Goal: Complete application form

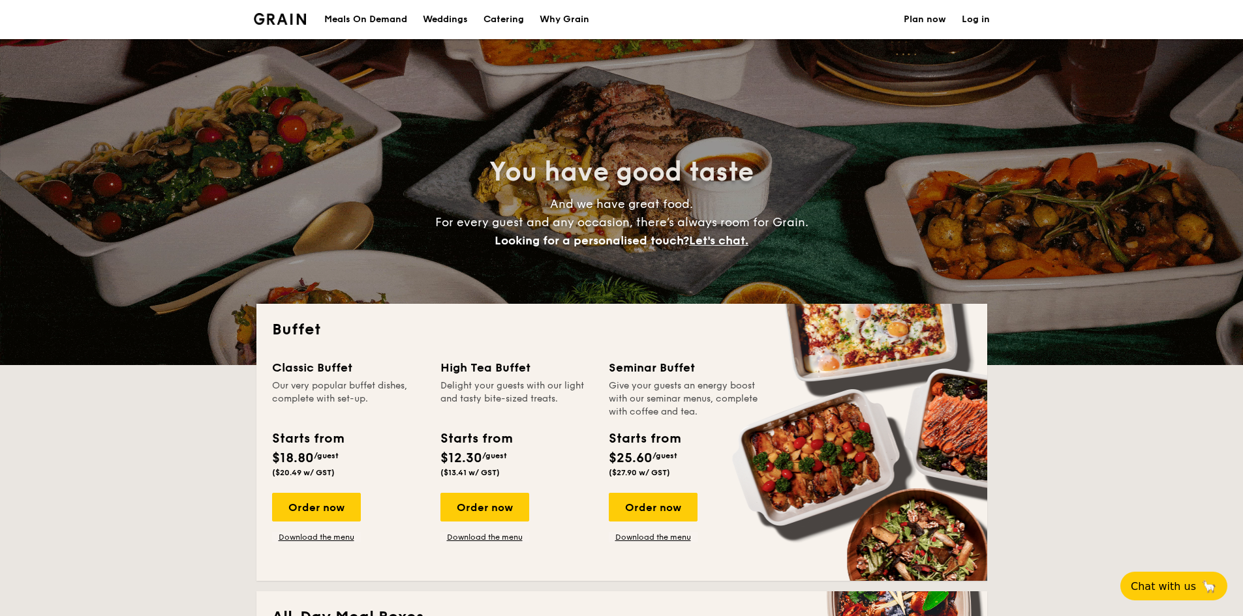
select select
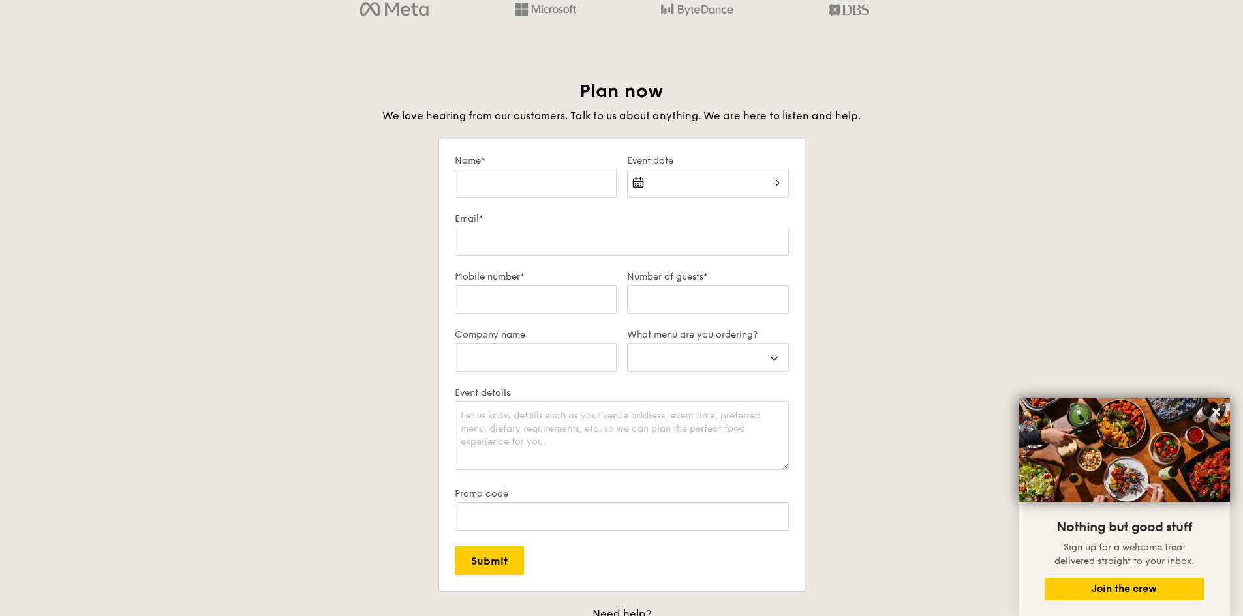
scroll to position [2283, 0]
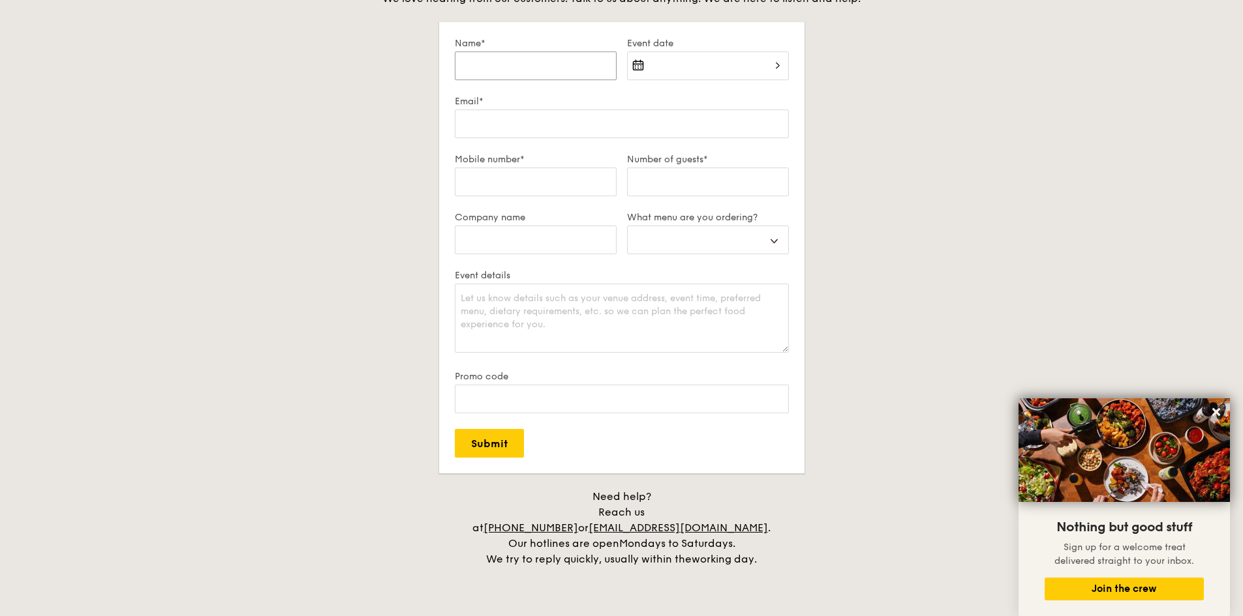
click at [571, 67] on input "Name*" at bounding box center [536, 66] width 162 height 29
type input "[PERSON_NAME]"
type input "[PERSON_NAME][EMAIL_ADDRESS][DOMAIN_NAME]"
type input "Swan & Maclaren Group"
select select
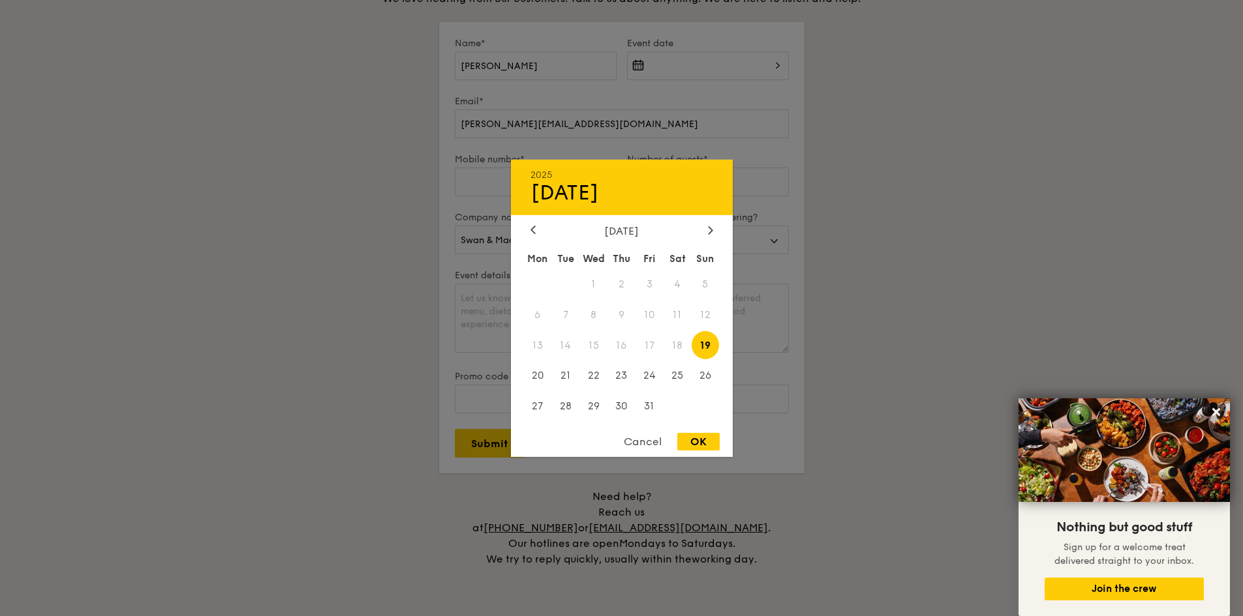
click at [732, 74] on div "2025 Oct [DATE] Tue Wed Thu Fri Sat Sun 1 2 3 4 5 6 7 8 9 10 11 12 13 14 15 16 …" at bounding box center [708, 74] width 162 height 44
click at [712, 227] on icon at bounding box center [710, 230] width 5 height 8
click at [620, 282] on span "4" at bounding box center [621, 284] width 28 height 28
click at [714, 442] on div "OK" at bounding box center [698, 442] width 42 height 18
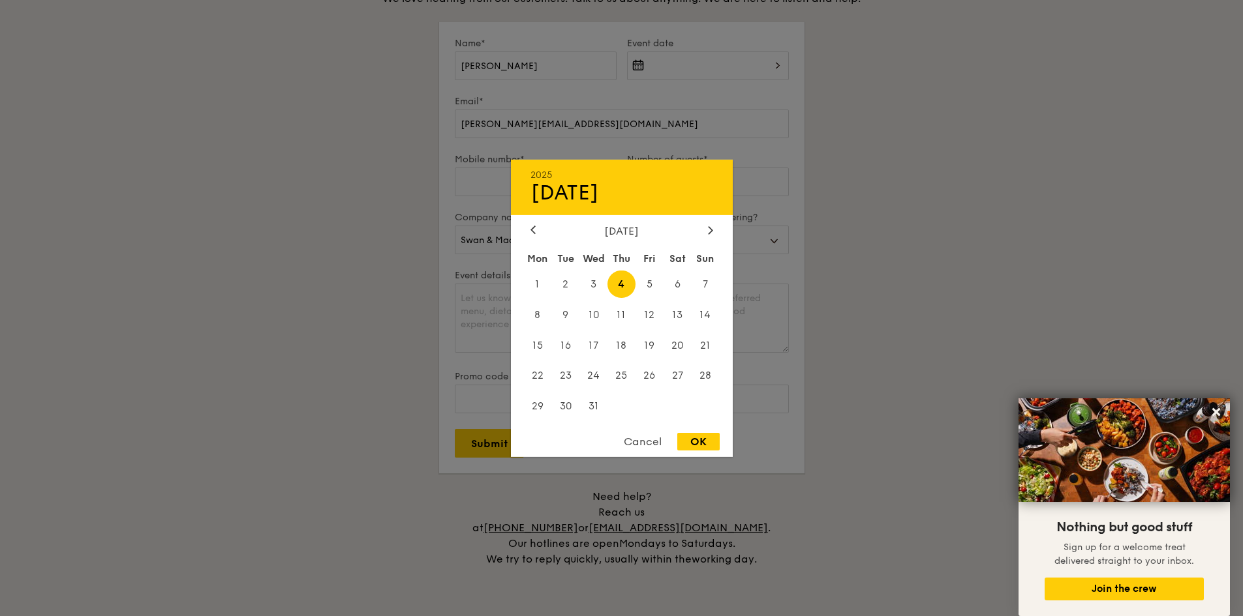
type input "[DATE]"
select select
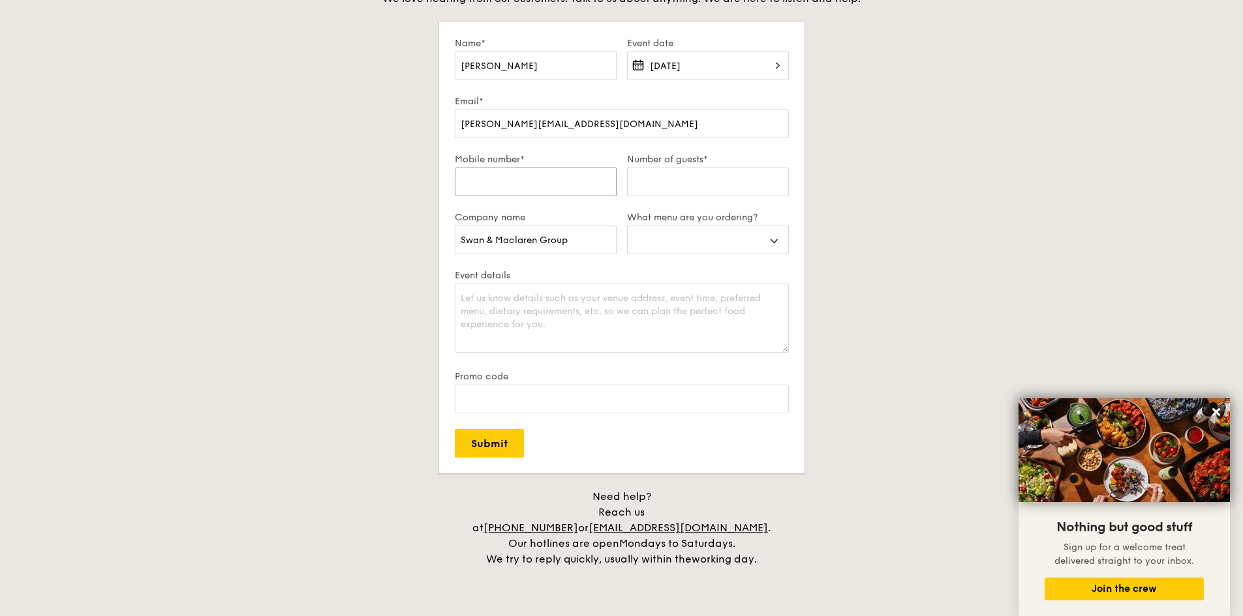
click at [581, 184] on input "Mobile number*" at bounding box center [536, 182] width 162 height 29
type input "9"
select select
type input "92"
select select
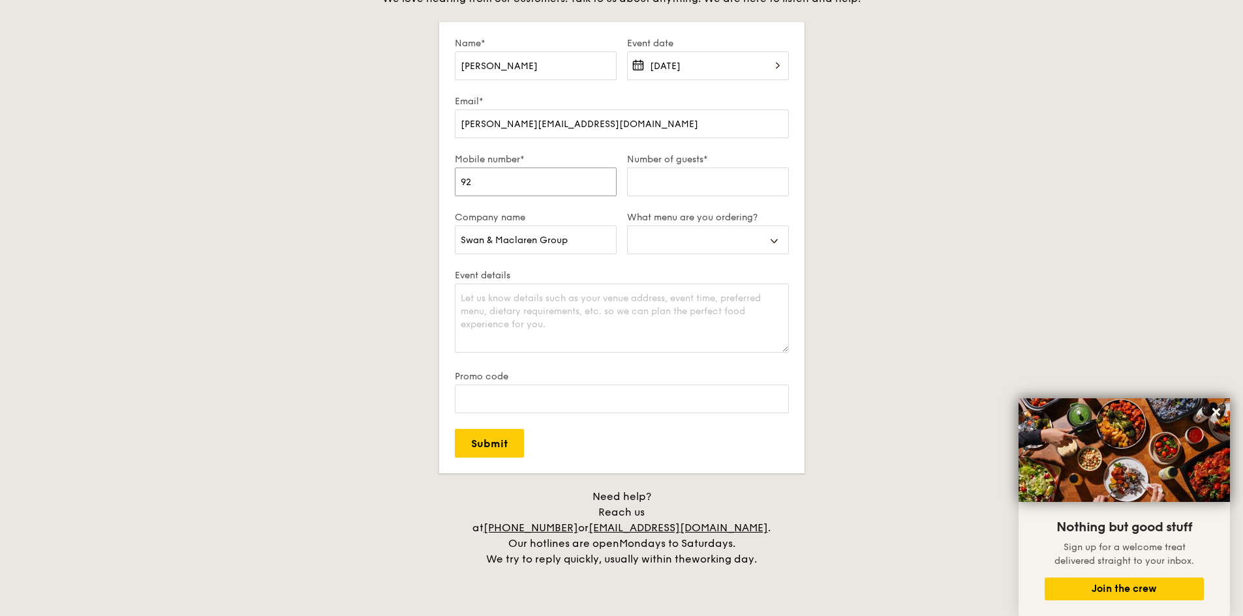
type input "924"
select select
type input "9248"
select select
type input "92484"
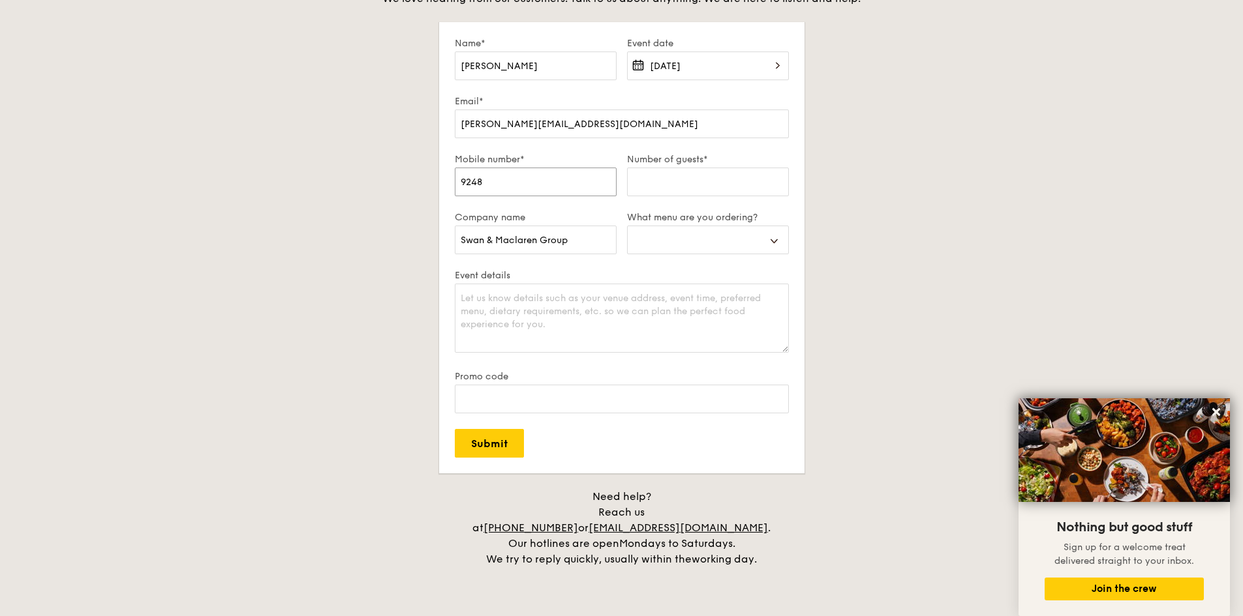
select select
type input "924845"
select select
type input "9248450"
select select
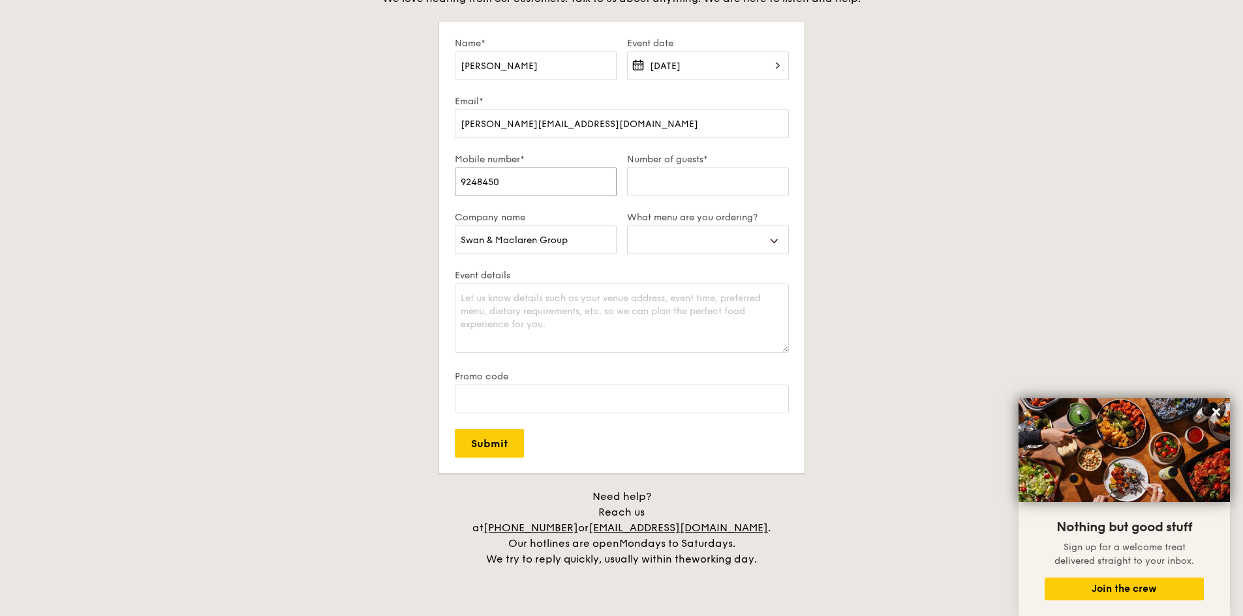
type input "92484505"
select select
type input "92484505"
click at [704, 183] on input "Number of guests*" at bounding box center [708, 182] width 162 height 29
type input "6"
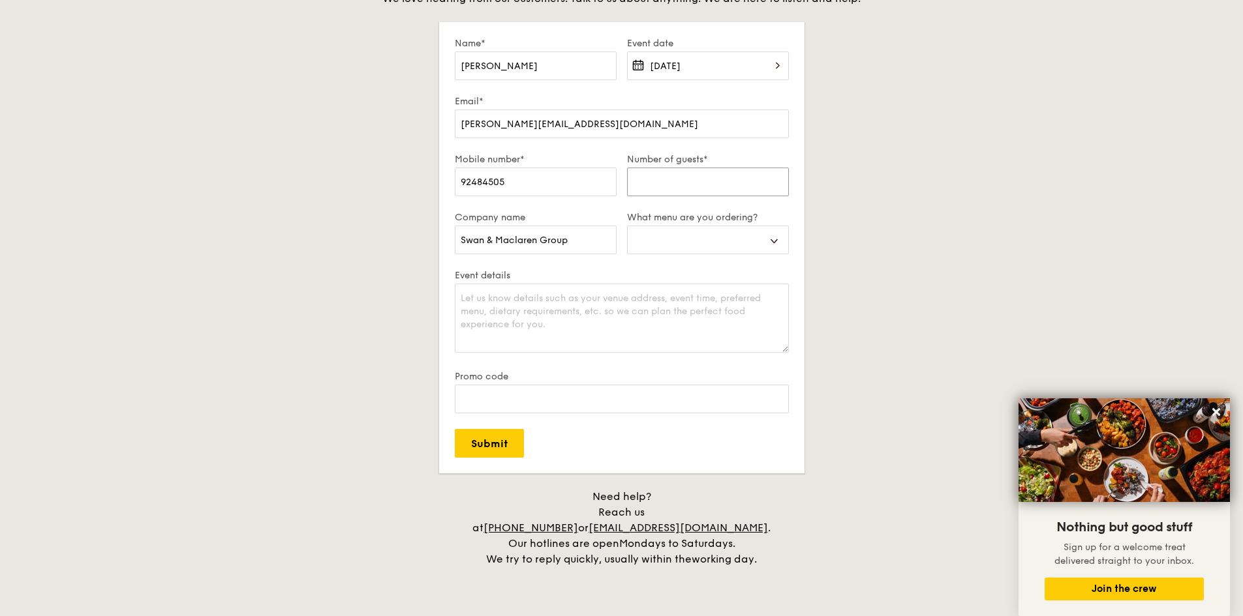
select select
type input "60"
select select
type input "60"
click at [766, 237] on select "Buffet Mini Buffet High Tea Canapés Meal Boxes Wedding" at bounding box center [708, 240] width 162 height 29
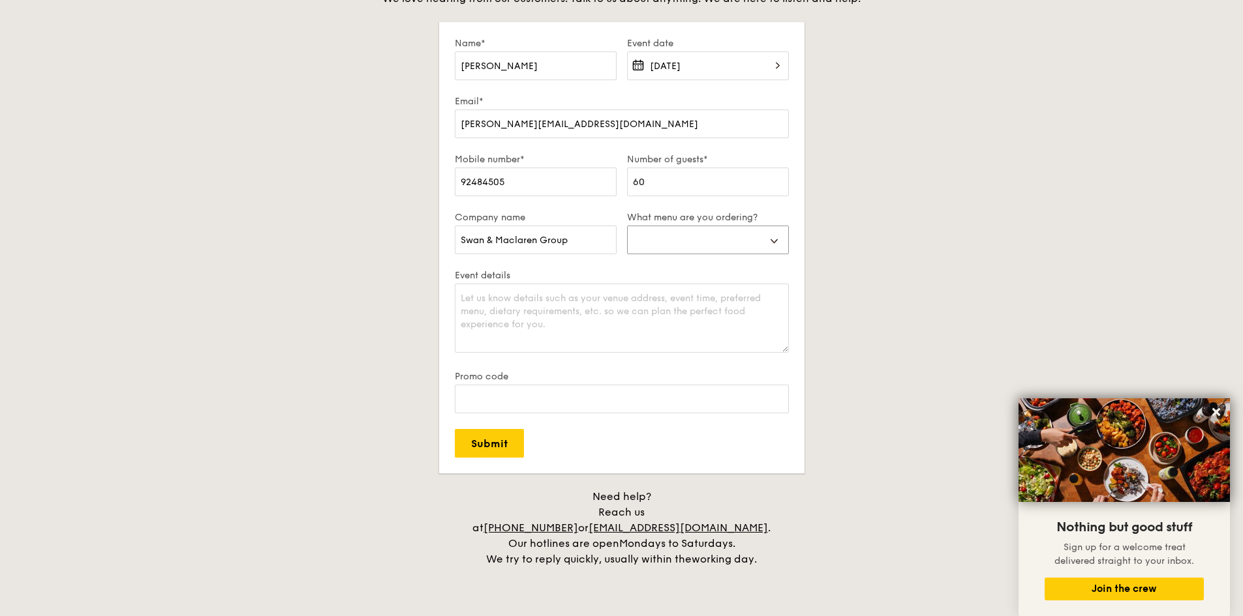
select select "buffet"
click at [627, 226] on select "Buffet Mini Buffet High Tea Canapés Meal Boxes Wedding" at bounding box center [708, 240] width 162 height 29
click at [496, 309] on textarea "Event details" at bounding box center [622, 318] width 334 height 69
click at [680, 314] on textarea "Event details" at bounding box center [622, 318] width 334 height 69
type textarea "W"
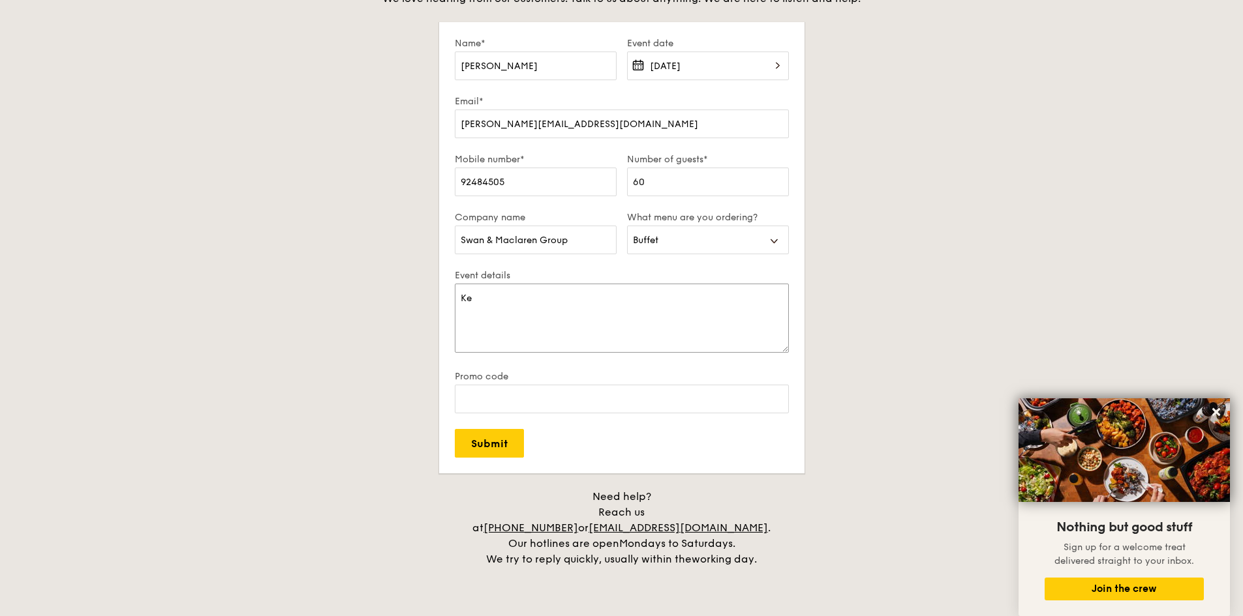
type textarea "K"
type textarea "Interested in Christmas menu. Date not fixed at the moment."
click at [503, 446] on input "Submit" at bounding box center [489, 443] width 69 height 29
select select
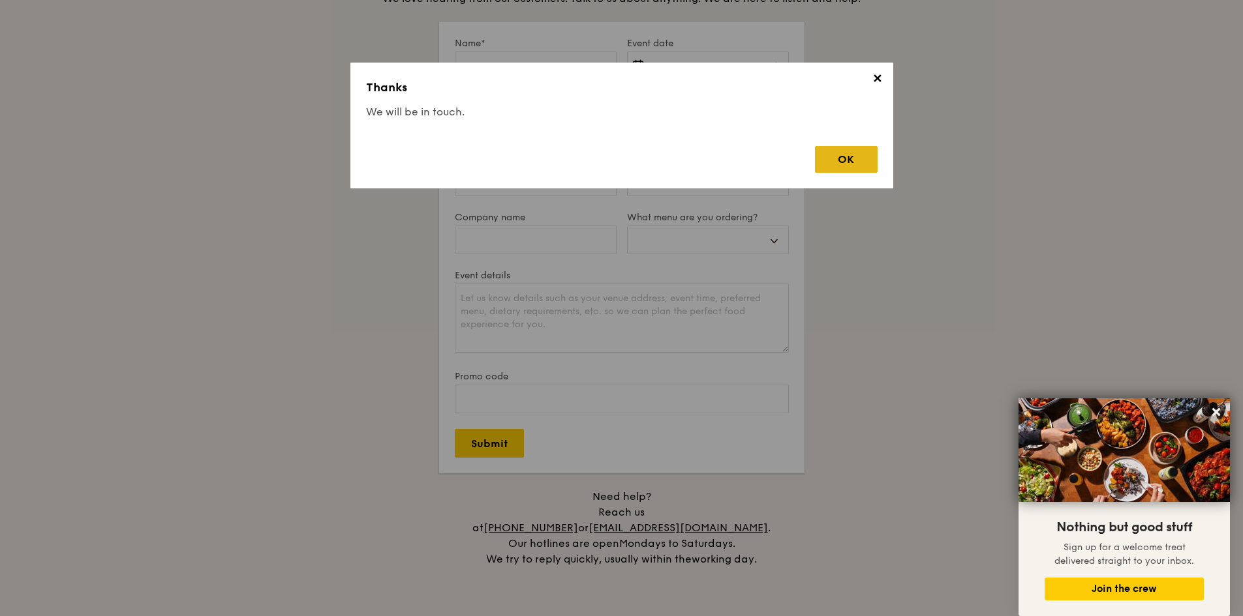
click at [858, 152] on div "OK" at bounding box center [846, 159] width 63 height 27
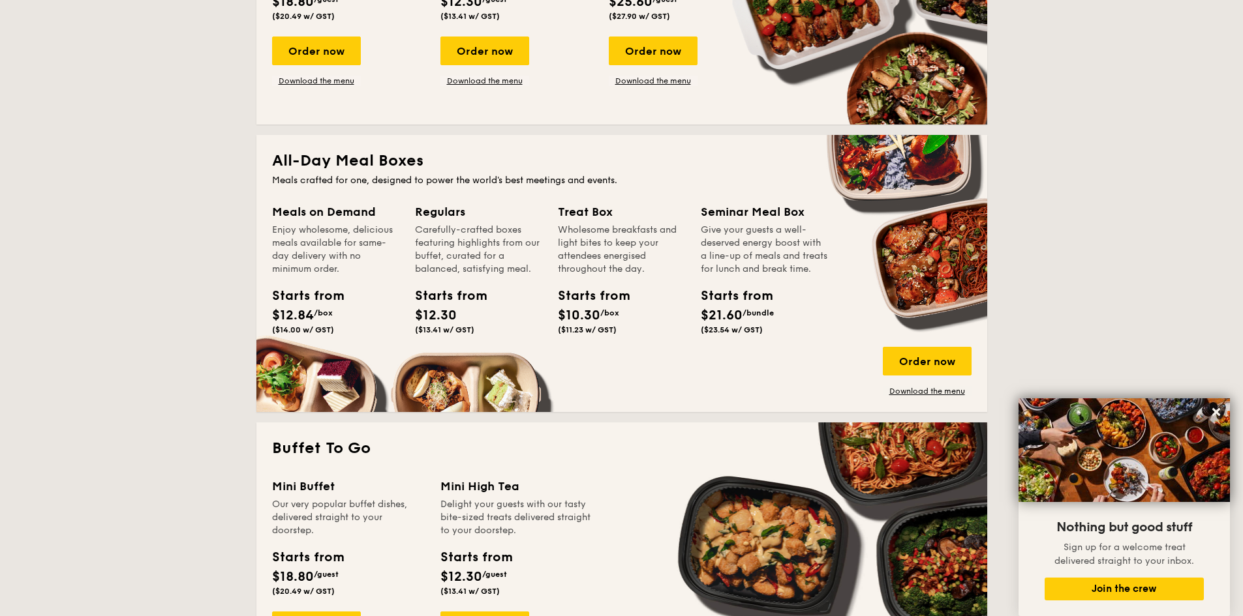
scroll to position [718, 0]
